Goal: Navigation & Orientation: Find specific page/section

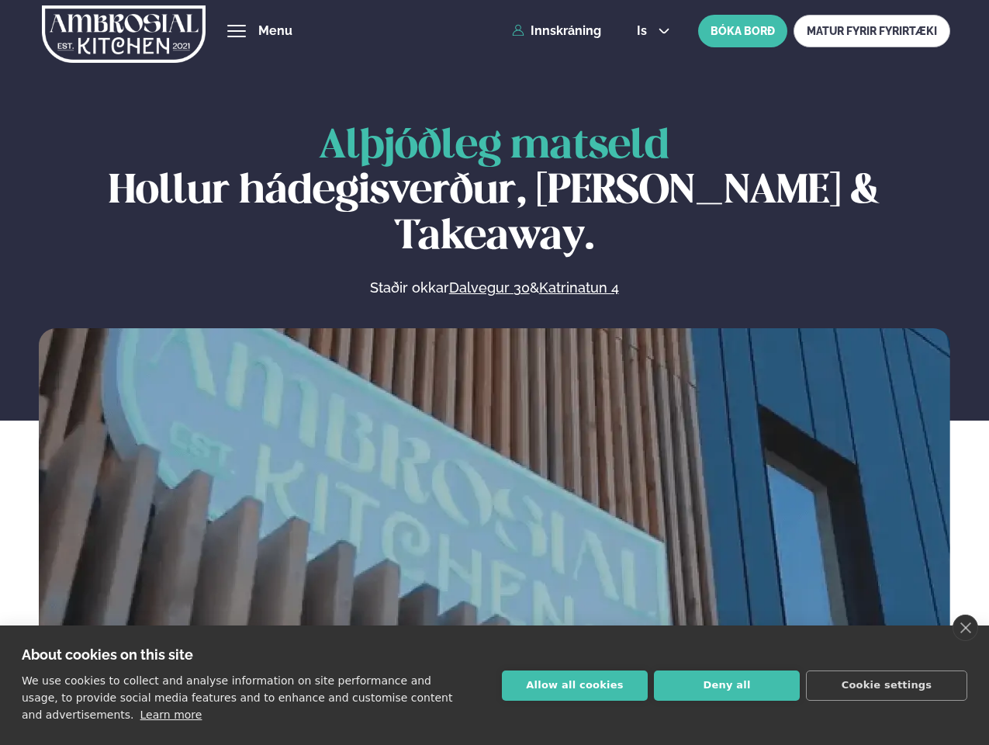
click at [965, 628] on link "close" at bounding box center [966, 628] width 26 height 26
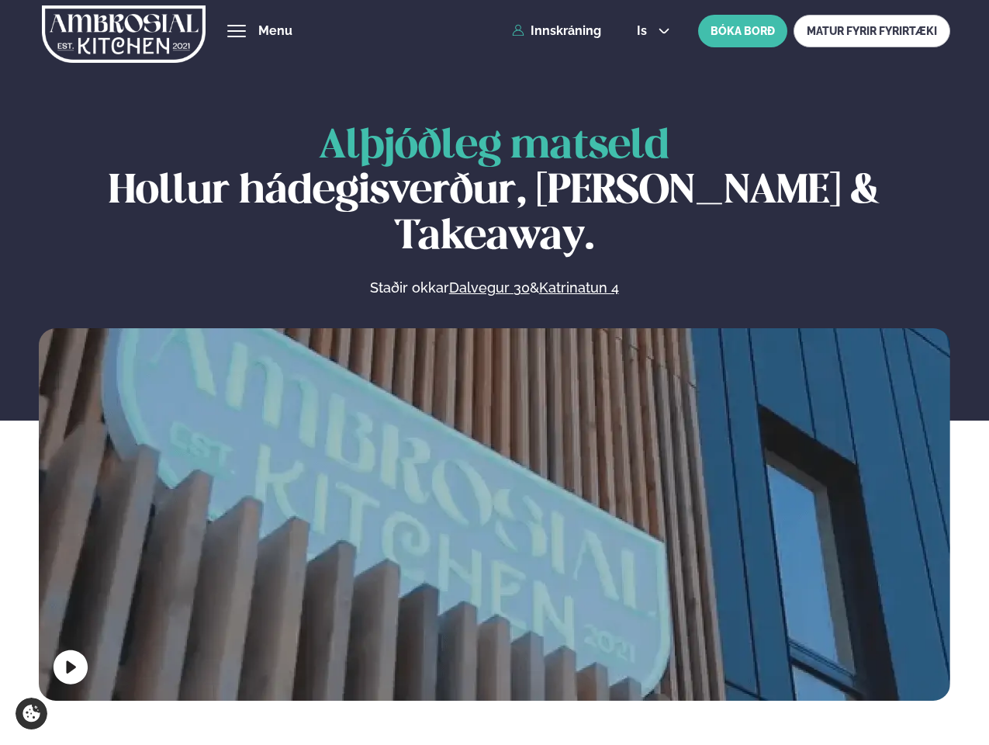
click at [237, 31] on span "hamburger" at bounding box center [237, 31] width 14 height 14
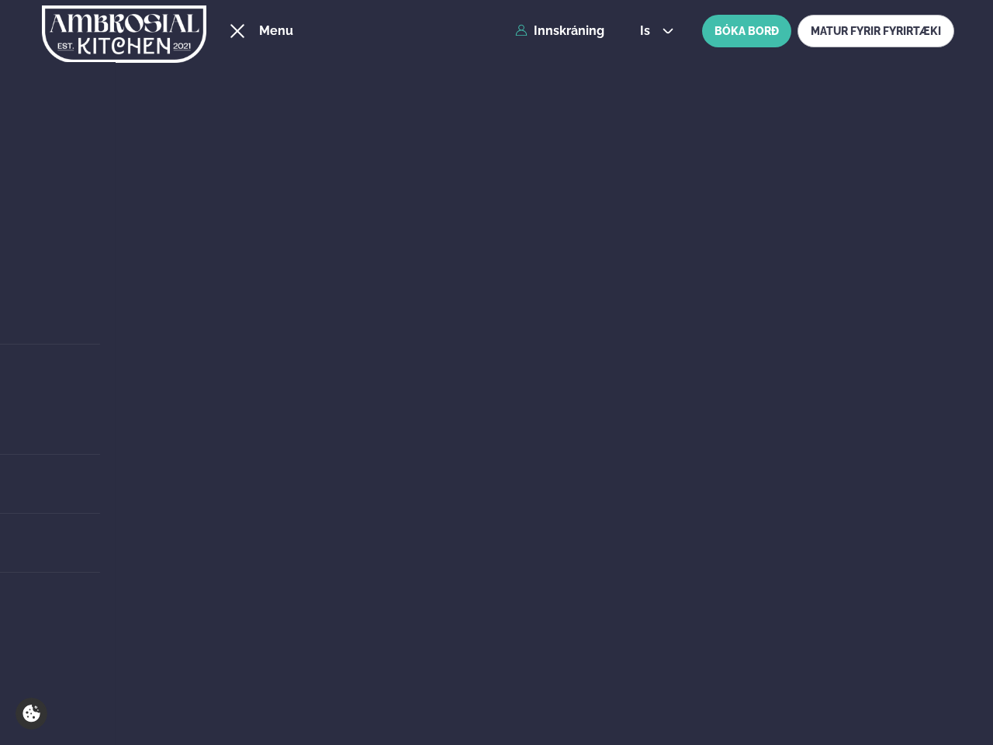
click at [652, 31] on span "is" at bounding box center [647, 31] width 15 height 12
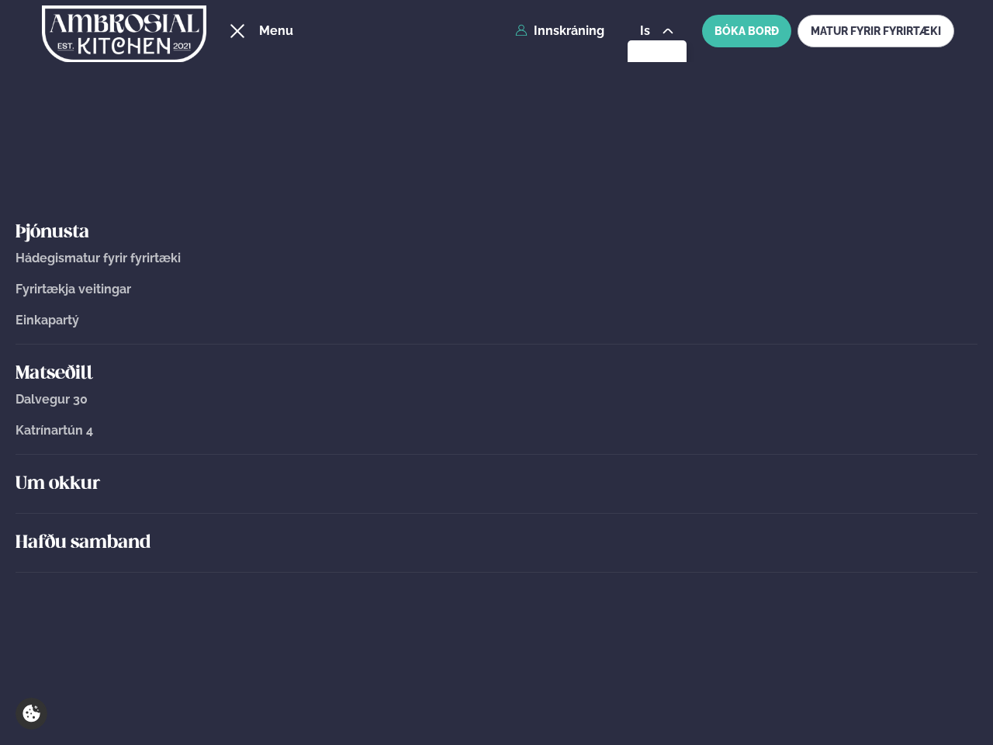
click at [494, 511] on div "Um okkur" at bounding box center [497, 484] width 962 height 59
